Goal: Information Seeking & Learning: Check status

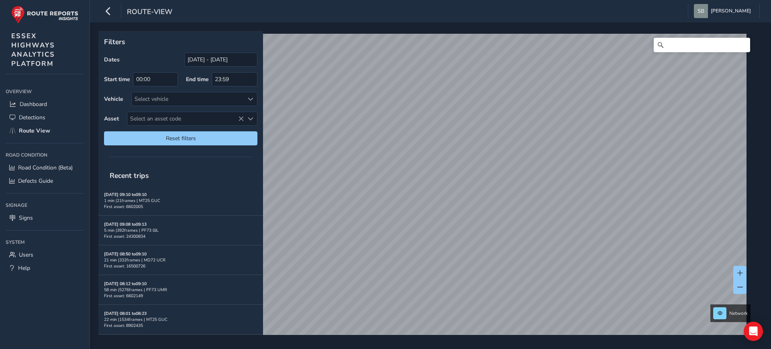
click at [633, 24] on div "Filters Dates [DATE] - [DATE] Start time 00:00 End time 23:59 Vehicle Select ve…" at bounding box center [430, 185] width 681 height 326
click at [663, 27] on div "Filters Dates [DATE] - [DATE] Start time 00:00 End time 23:59 Vehicle Select ve…" at bounding box center [430, 185] width 681 height 326
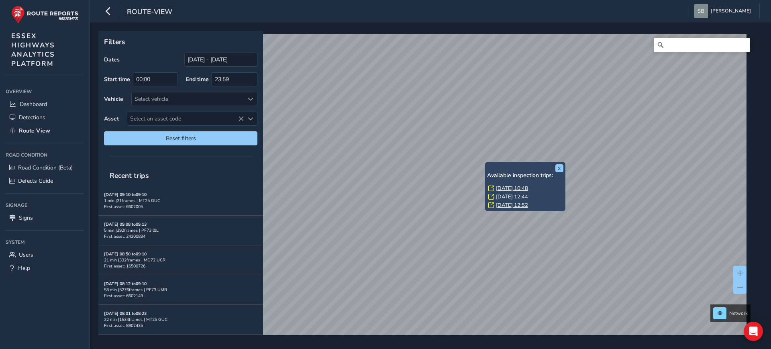
click at [675, 24] on div "x Available inspection trips: [GEOGRAPHIC_DATA][DATE] 10:48 [DATE] 12:44 [DATE]…" at bounding box center [430, 185] width 681 height 326
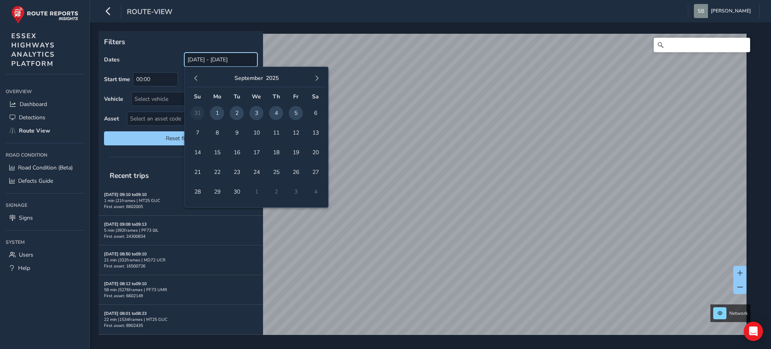
click at [223, 59] on input "[DATE] - [DATE]" at bounding box center [220, 60] width 73 height 14
click at [195, 78] on span "button" at bounding box center [196, 78] width 6 height 6
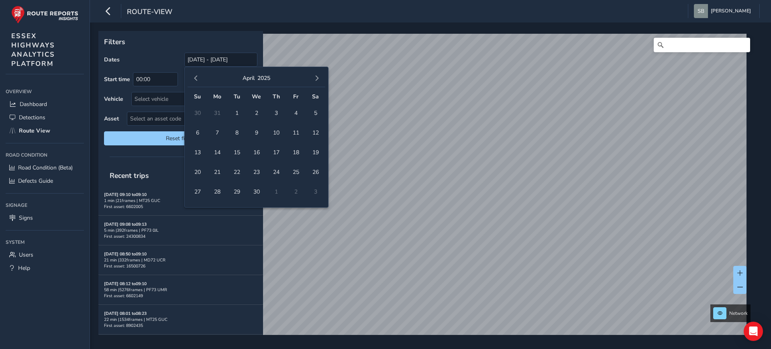
click at [194, 78] on span "button" at bounding box center [196, 78] width 6 height 6
click at [256, 112] on span "1" at bounding box center [256, 113] width 14 height 14
click at [315, 77] on span "button" at bounding box center [317, 78] width 6 height 6
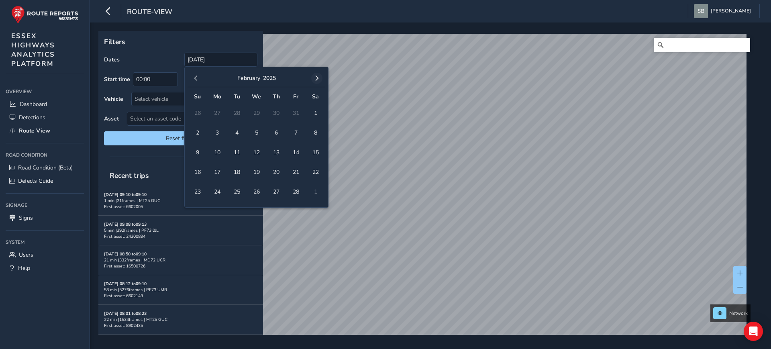
click at [315, 77] on span "button" at bounding box center [317, 78] width 6 height 6
click at [316, 77] on span "button" at bounding box center [317, 78] width 6 height 6
click at [316, 75] on span "button" at bounding box center [317, 78] width 6 height 6
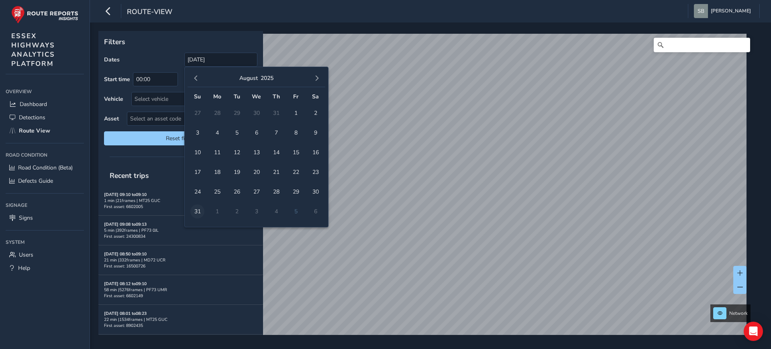
click at [196, 212] on span "31" at bounding box center [197, 211] width 14 height 14
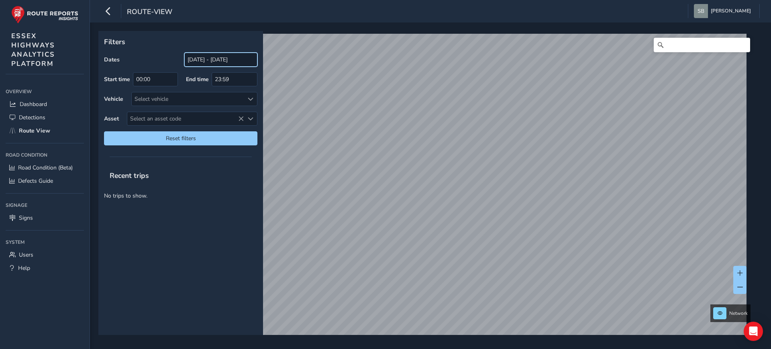
click at [209, 58] on input "[DATE] - [DATE]" at bounding box center [220, 60] width 73 height 14
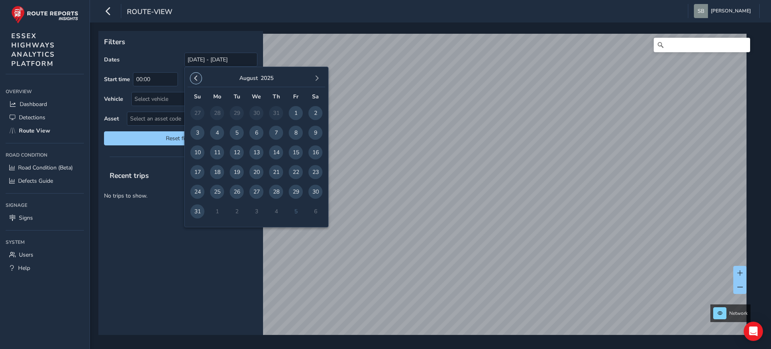
click at [195, 78] on span "button" at bounding box center [196, 78] width 6 height 6
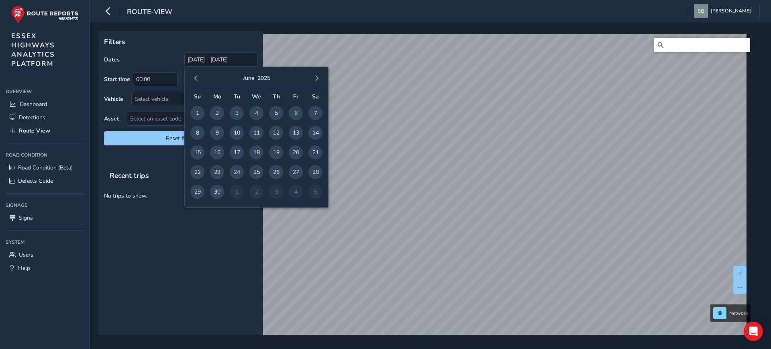
click at [195, 78] on span "button" at bounding box center [196, 78] width 6 height 6
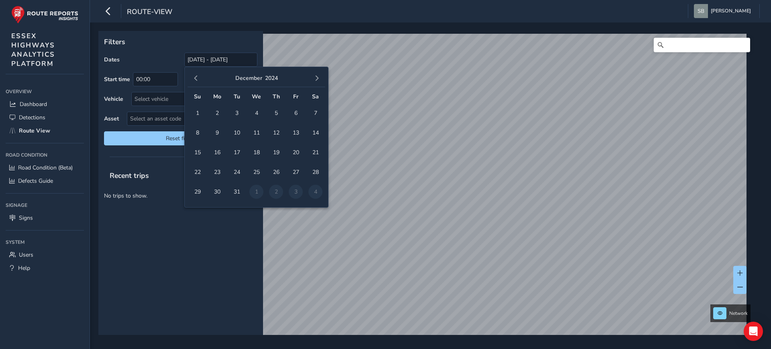
click at [195, 78] on span "button" at bounding box center [196, 78] width 6 height 6
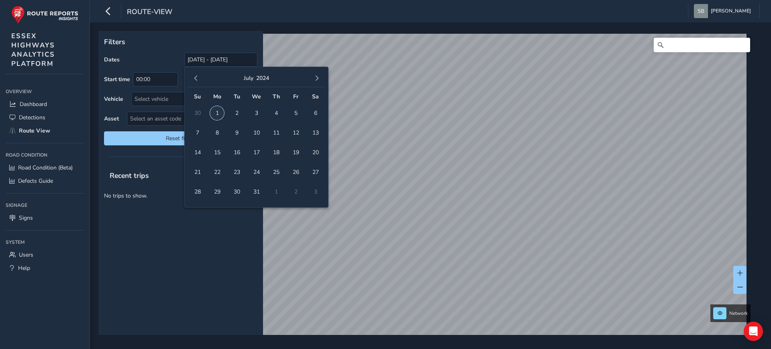
click at [220, 114] on span "1" at bounding box center [217, 113] width 14 height 14
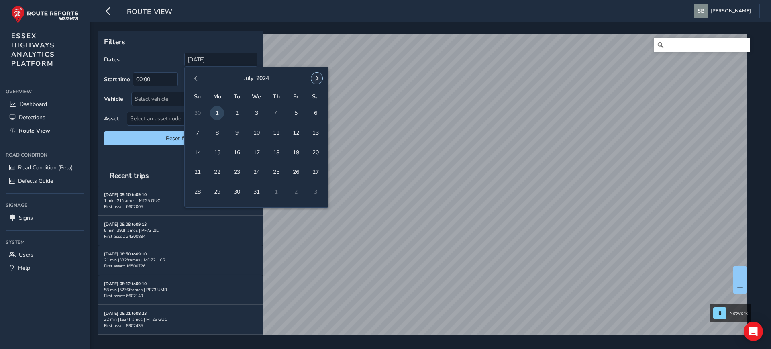
click at [319, 76] on span "button" at bounding box center [317, 78] width 6 height 6
click at [316, 76] on span "button" at bounding box center [317, 78] width 6 height 6
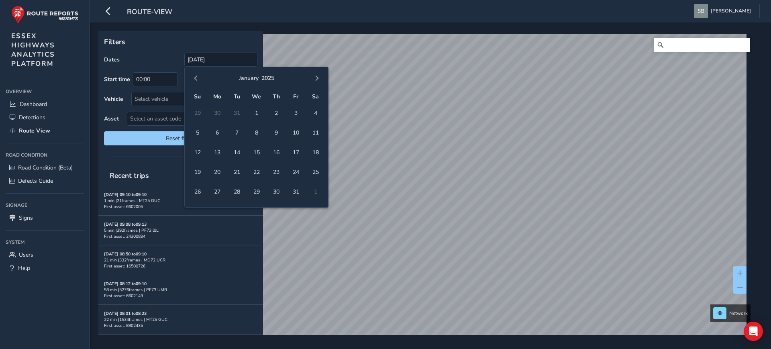
click at [316, 76] on span "button" at bounding box center [317, 78] width 6 height 6
click at [197, 79] on span "button" at bounding box center [196, 78] width 6 height 6
click at [252, 110] on span "1" at bounding box center [256, 113] width 14 height 14
type input "[DATE] - [DATE]"
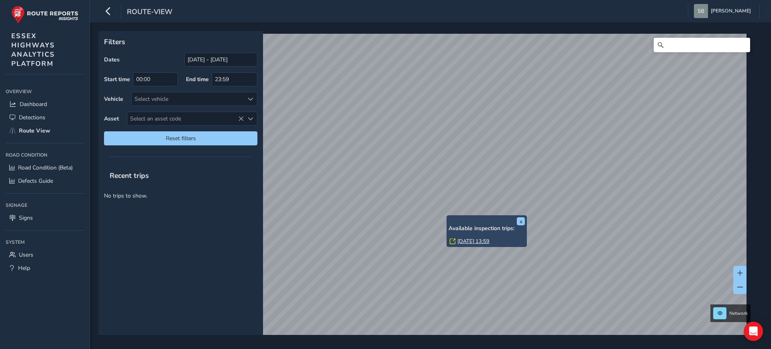
click at [483, 239] on link "[DATE] 13:59" at bounding box center [473, 241] width 32 height 7
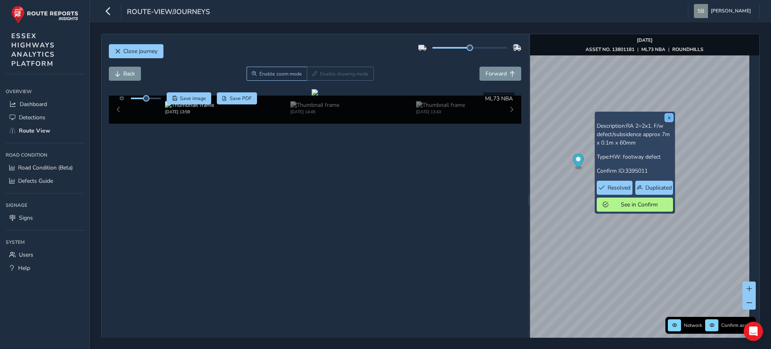
click at [669, 119] on button "x" at bounding box center [669, 118] width 8 height 8
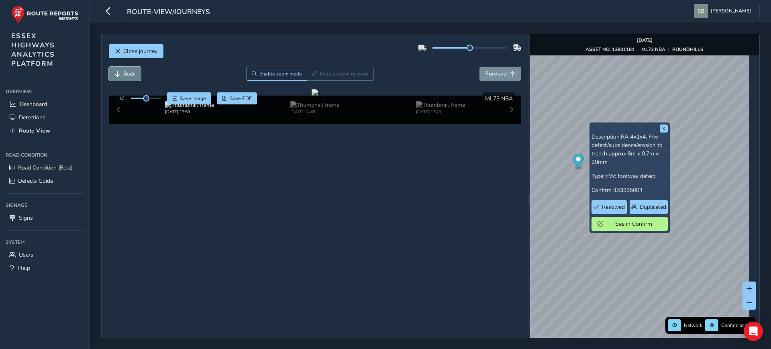
click at [118, 71] on span "Back" at bounding box center [118, 74] width 6 height 6
click at [665, 128] on button "x" at bounding box center [664, 128] width 8 height 8
